Goal: Task Accomplishment & Management: Use online tool/utility

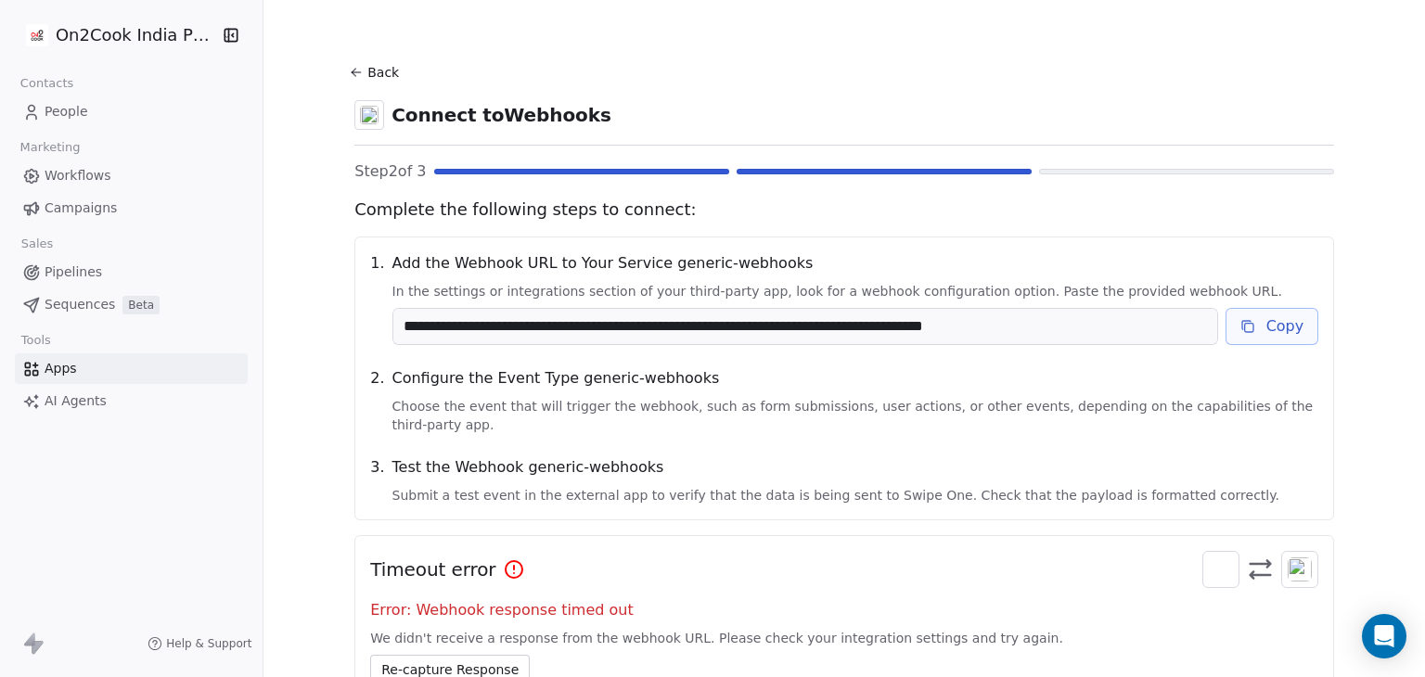
scroll to position [126, 0]
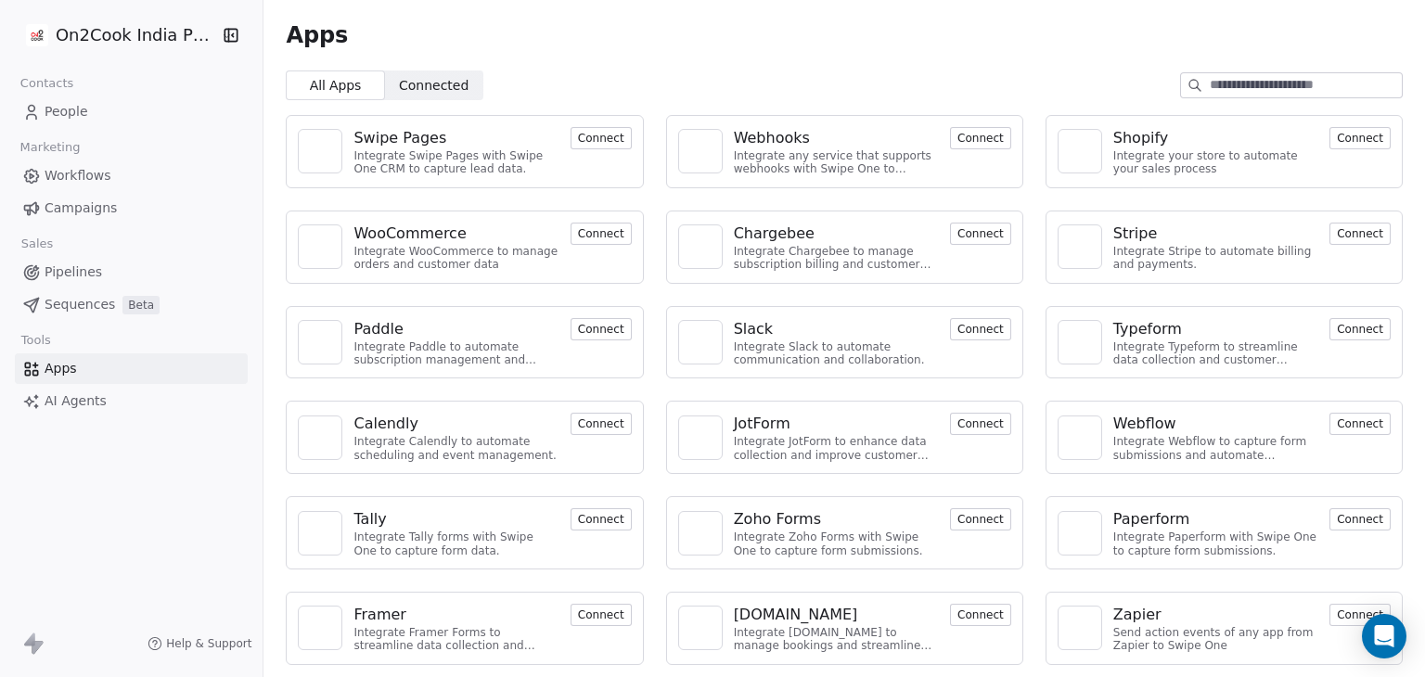
click at [78, 169] on span "Workflows" at bounding box center [78, 175] width 67 height 19
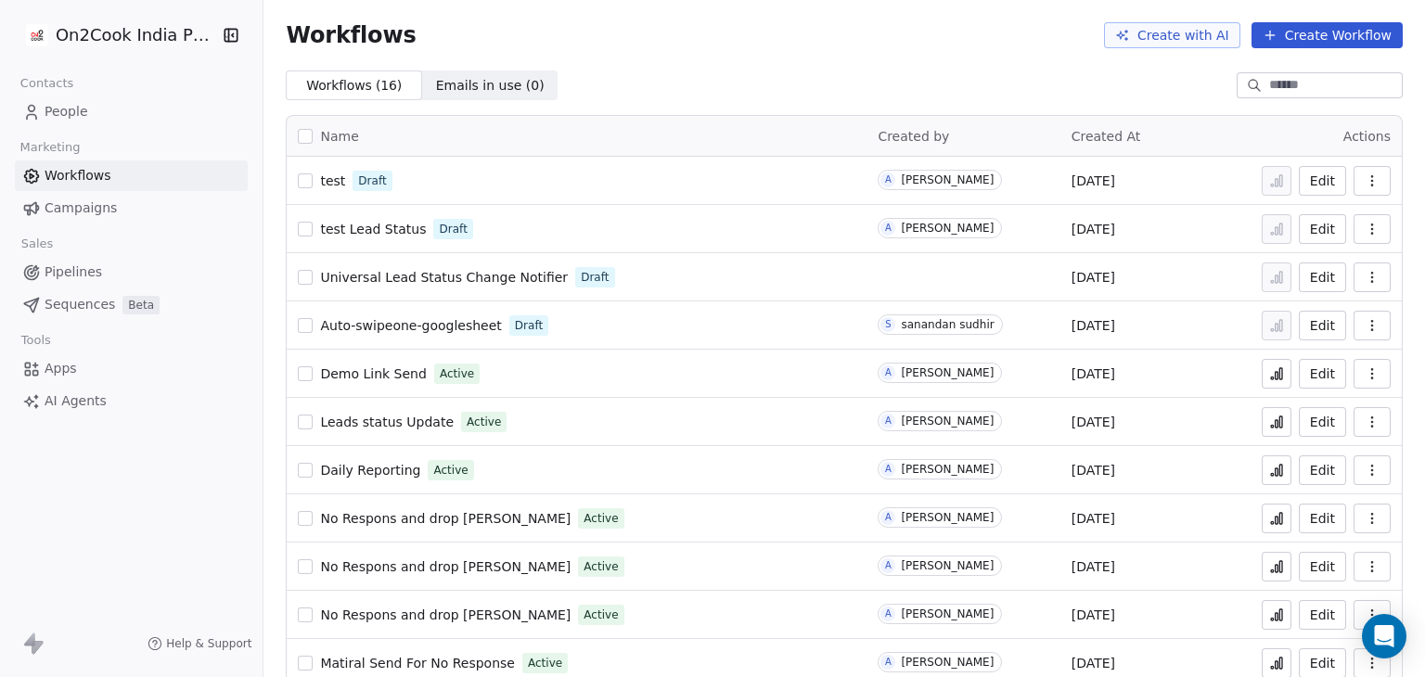
click at [350, 328] on span "Auto-swipeone-googlesheet" at bounding box center [410, 325] width 181 height 15
click at [120, 107] on link "People" at bounding box center [131, 111] width 233 height 31
click at [46, 118] on span "People" at bounding box center [67, 111] width 44 height 19
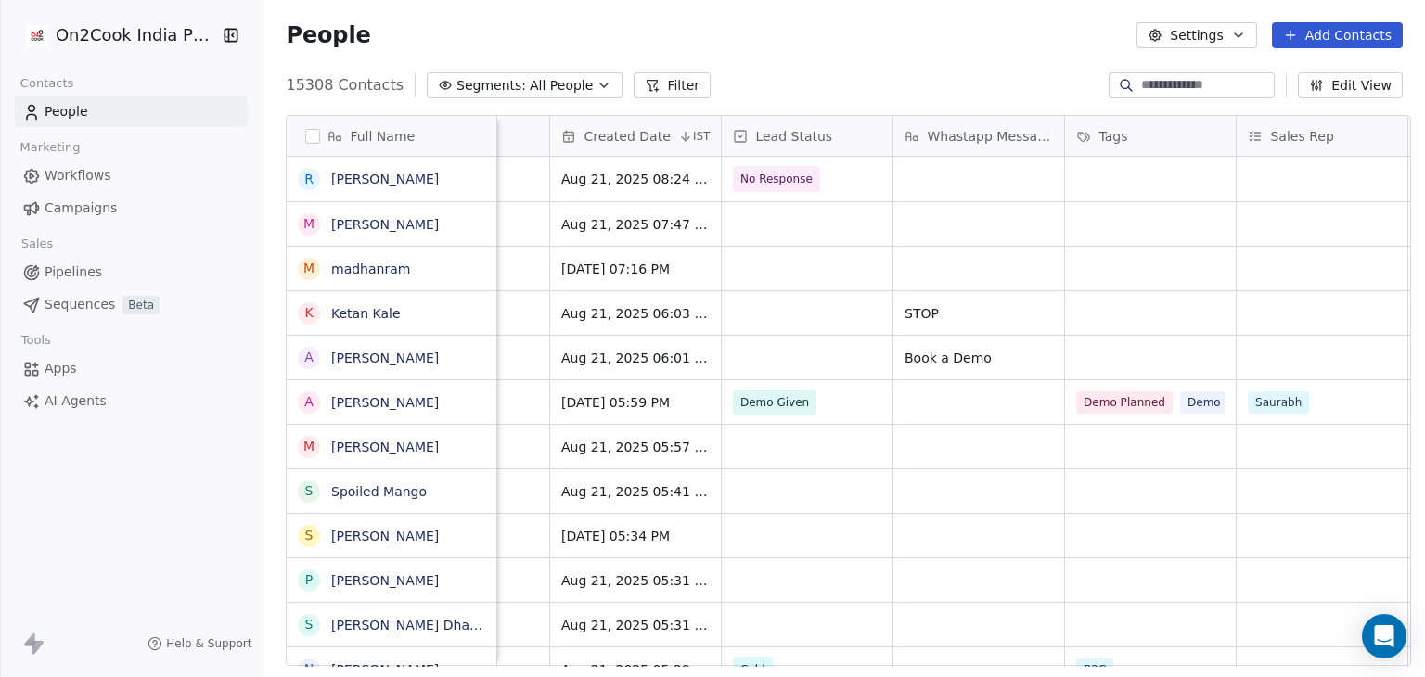
click at [66, 175] on span "Workflows" at bounding box center [78, 175] width 67 height 19
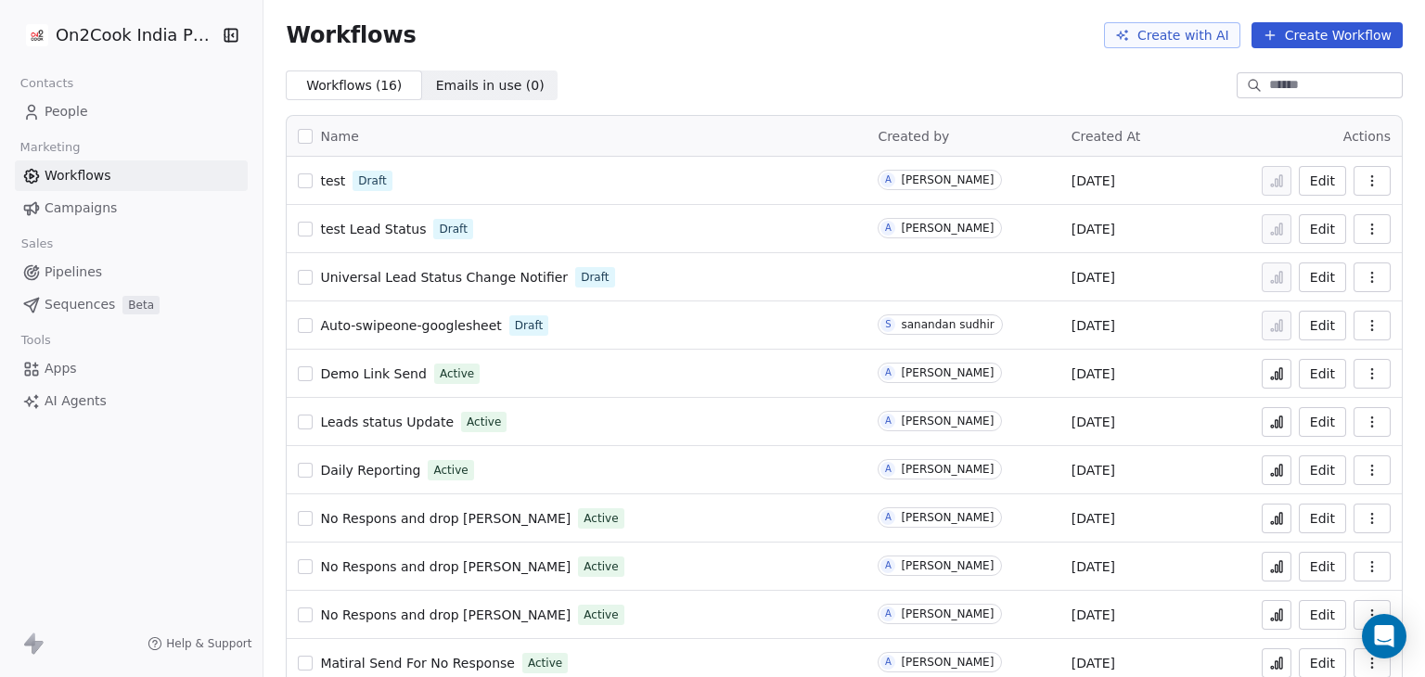
click at [326, 186] on span "test" at bounding box center [332, 180] width 25 height 15
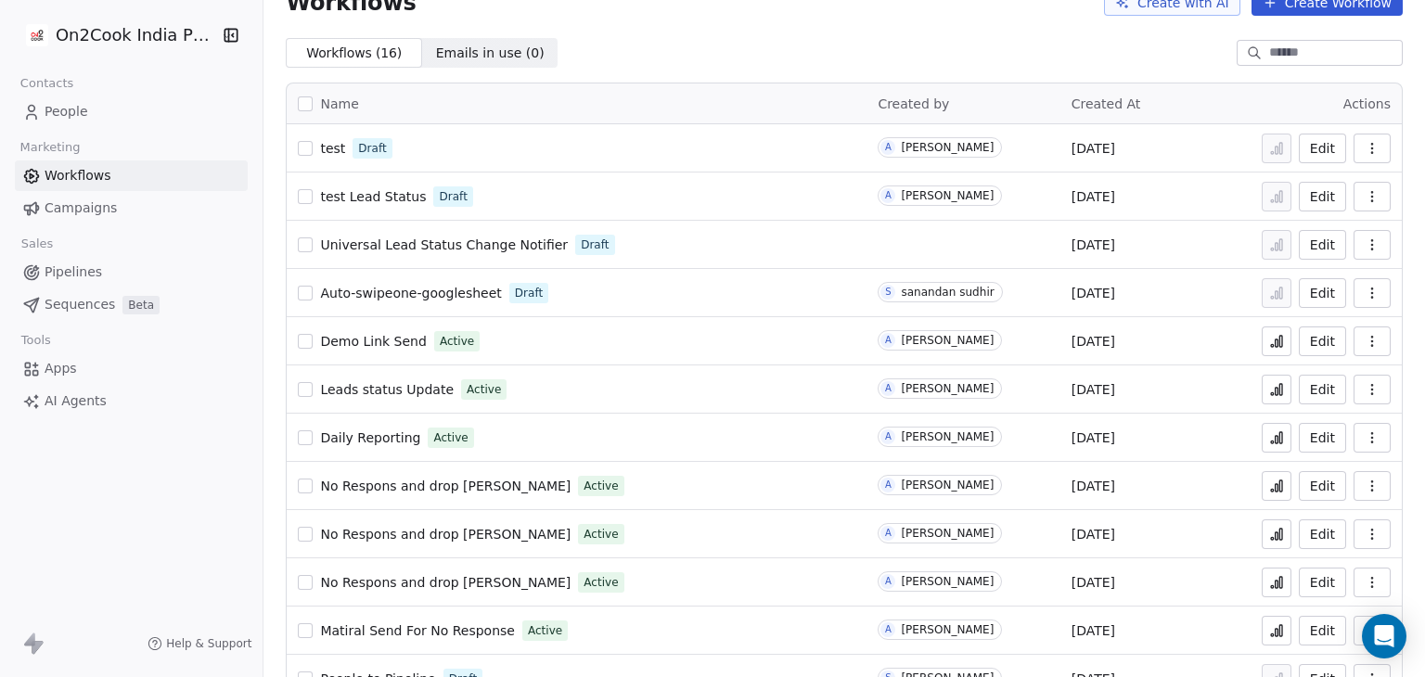
scroll to position [41, 0]
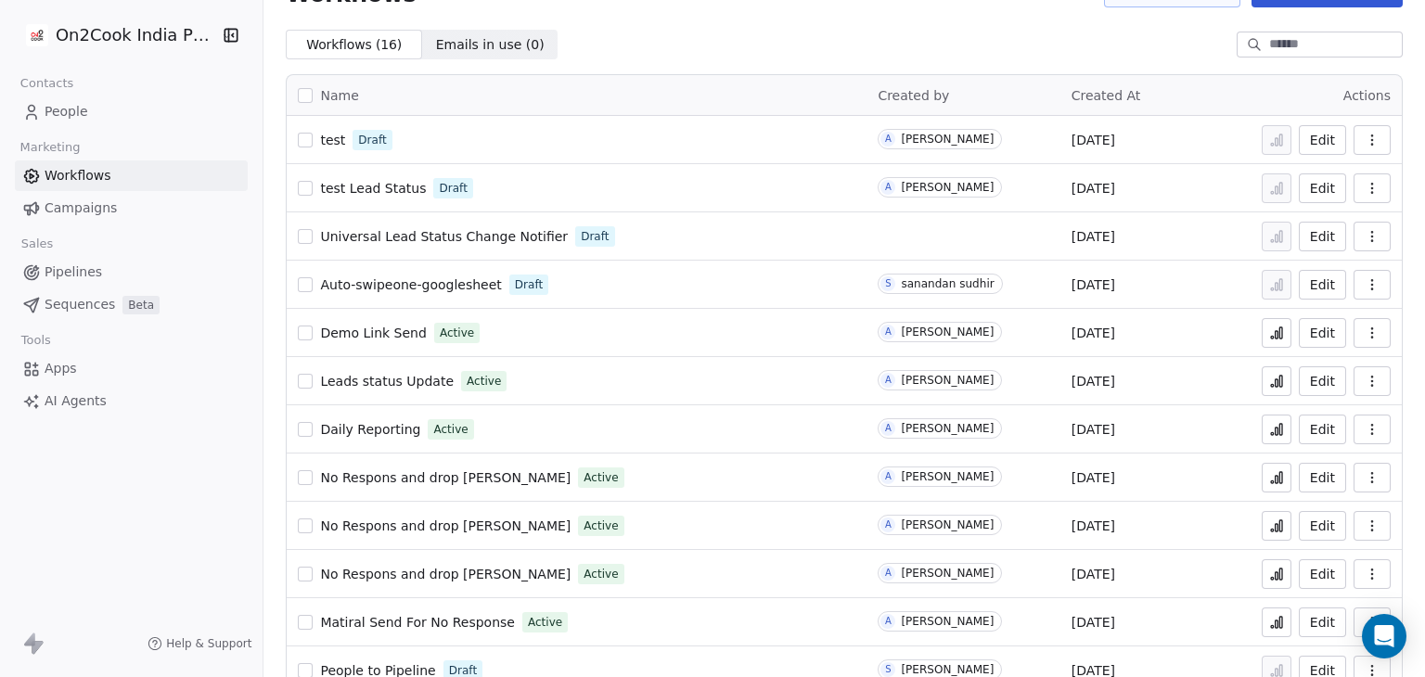
click at [1365, 143] on icon "button" at bounding box center [1372, 140] width 15 height 15
click at [388, 278] on span "Auto-swipeone-googlesheet" at bounding box center [410, 284] width 181 height 15
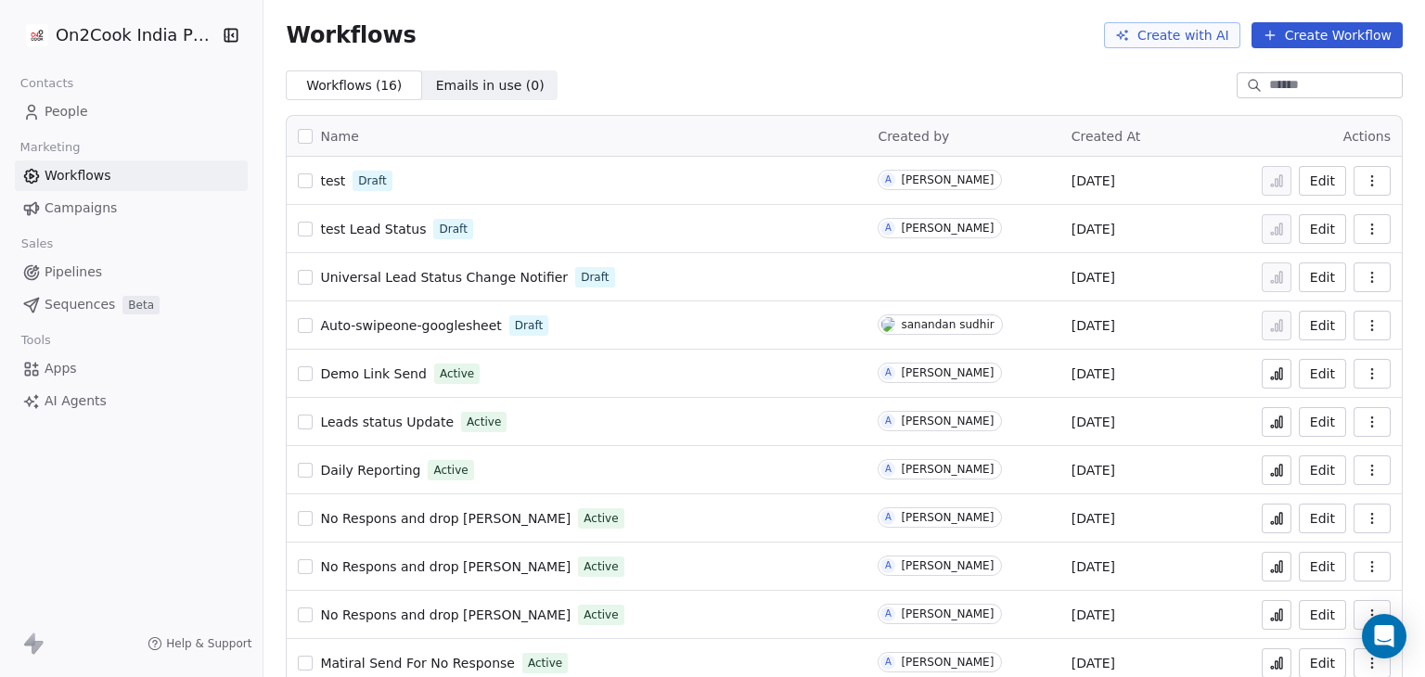
click at [353, 378] on span "Demo Link Send" at bounding box center [373, 373] width 106 height 15
click at [19, 366] on link "Apps" at bounding box center [131, 368] width 233 height 31
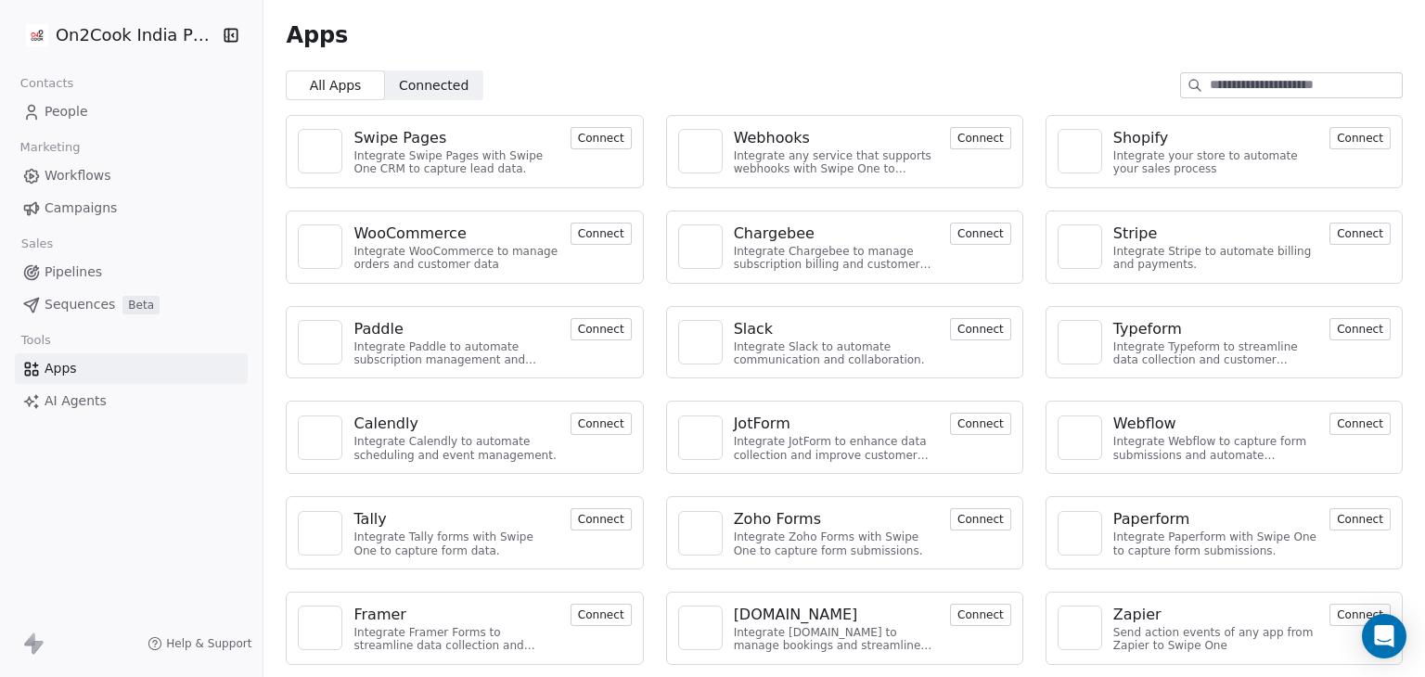
click at [772, 143] on div "Webhooks" at bounding box center [772, 138] width 76 height 22
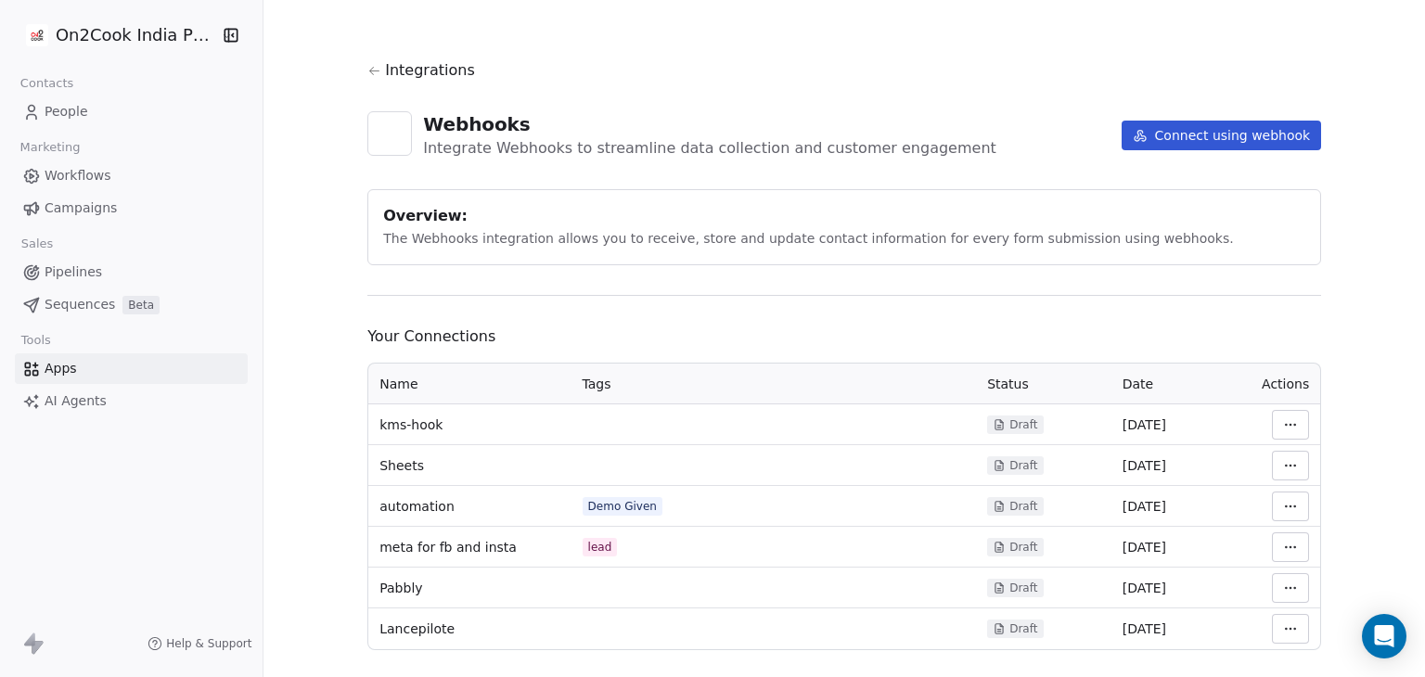
click at [1289, 424] on html "On2Cook India Pvt. Ltd. Contacts People Marketing Workflows Campaigns Sales Pip…" at bounding box center [712, 338] width 1425 height 677
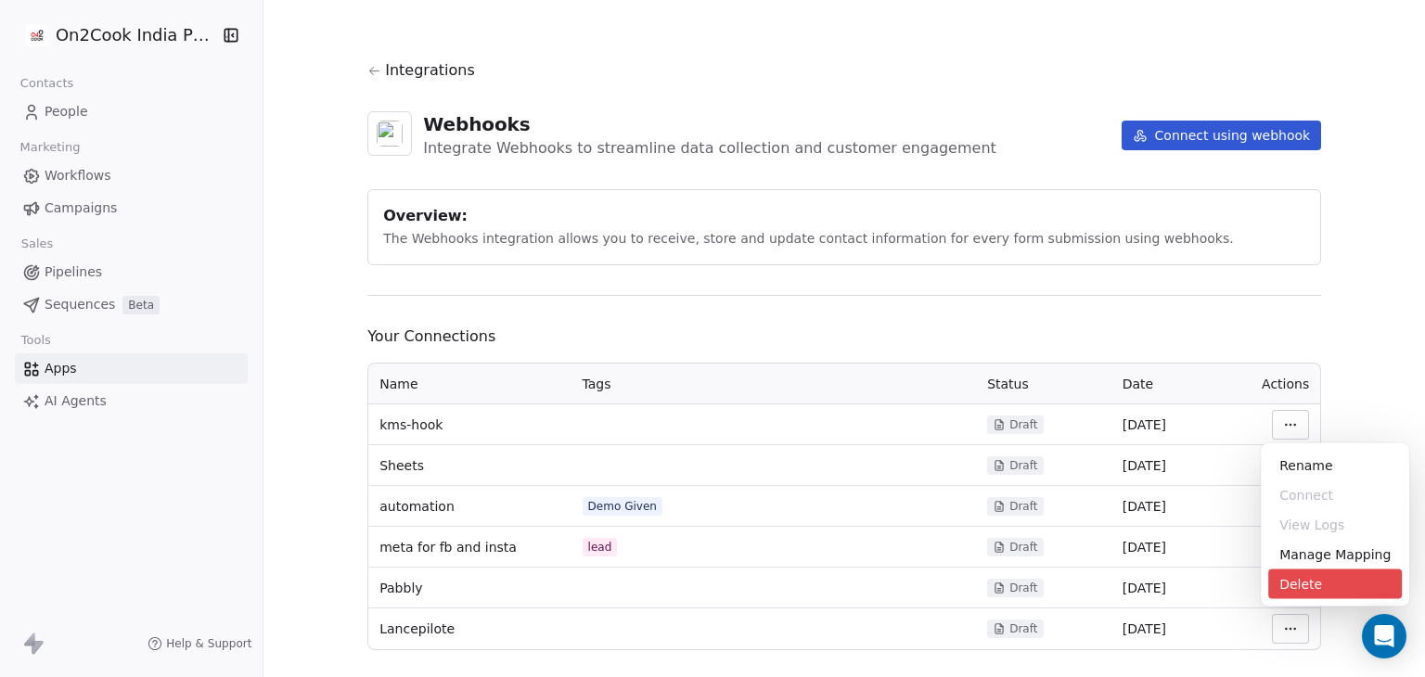
click at [1289, 582] on div "Delete" at bounding box center [1335, 585] width 134 height 30
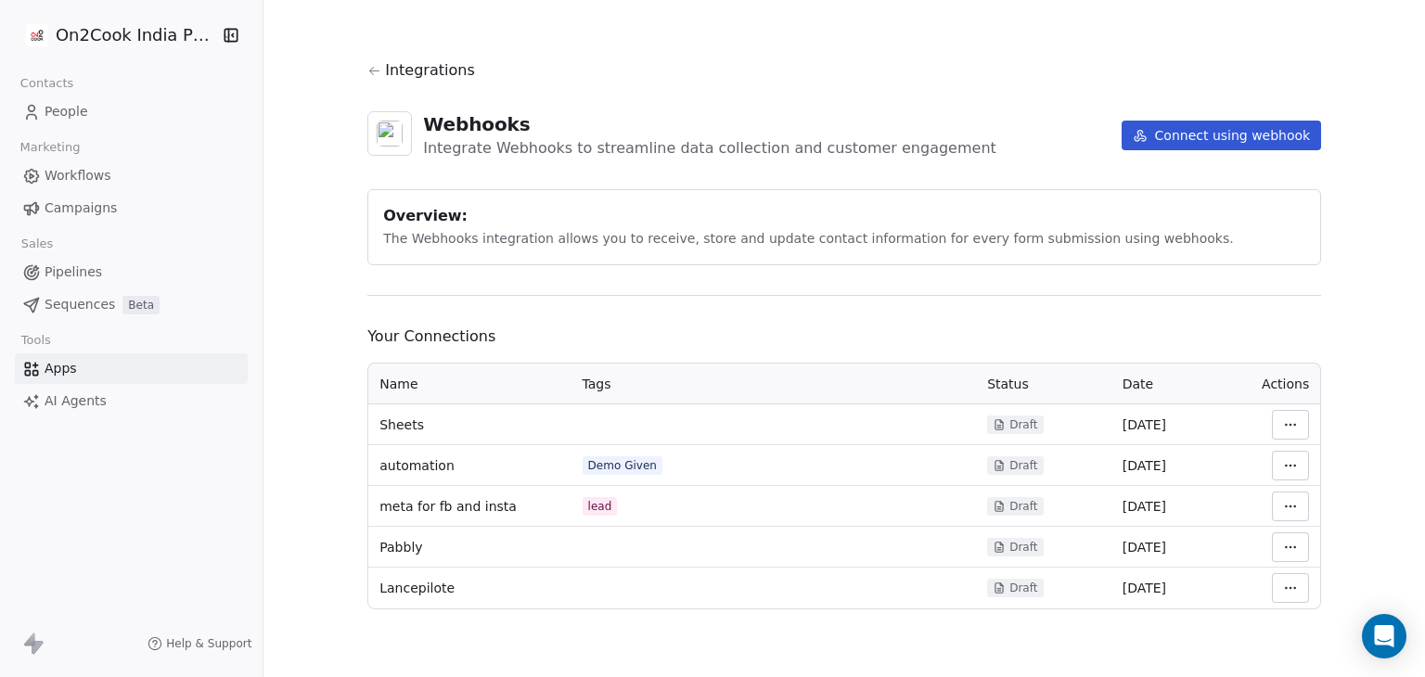
click at [59, 174] on span "Workflows" at bounding box center [78, 175] width 67 height 19
